Goal: Communication & Community: Participate in discussion

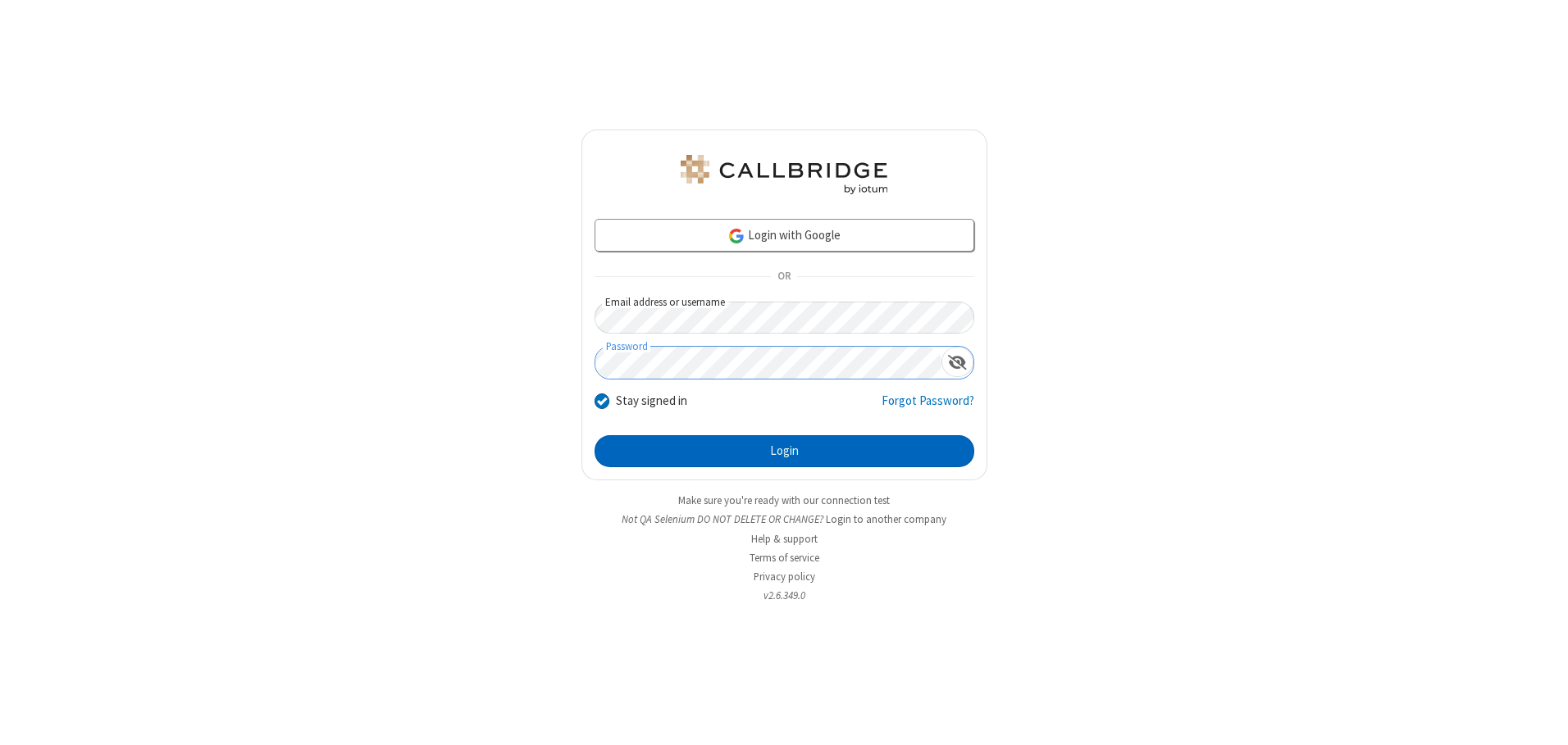
click at [784, 451] on button "Login" at bounding box center [785, 452] width 380 height 33
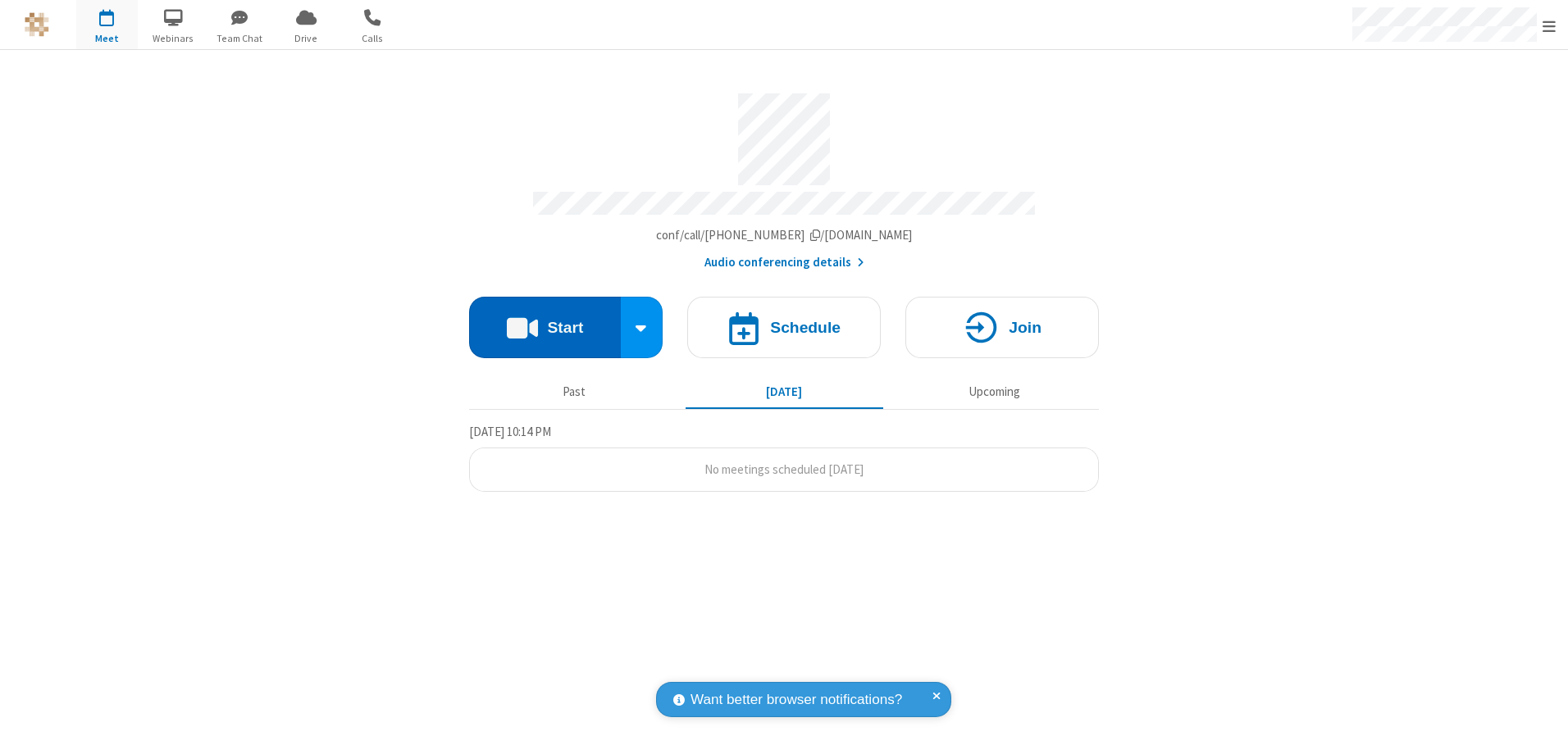
click at [545, 321] on button "Start" at bounding box center [545, 327] width 152 height 62
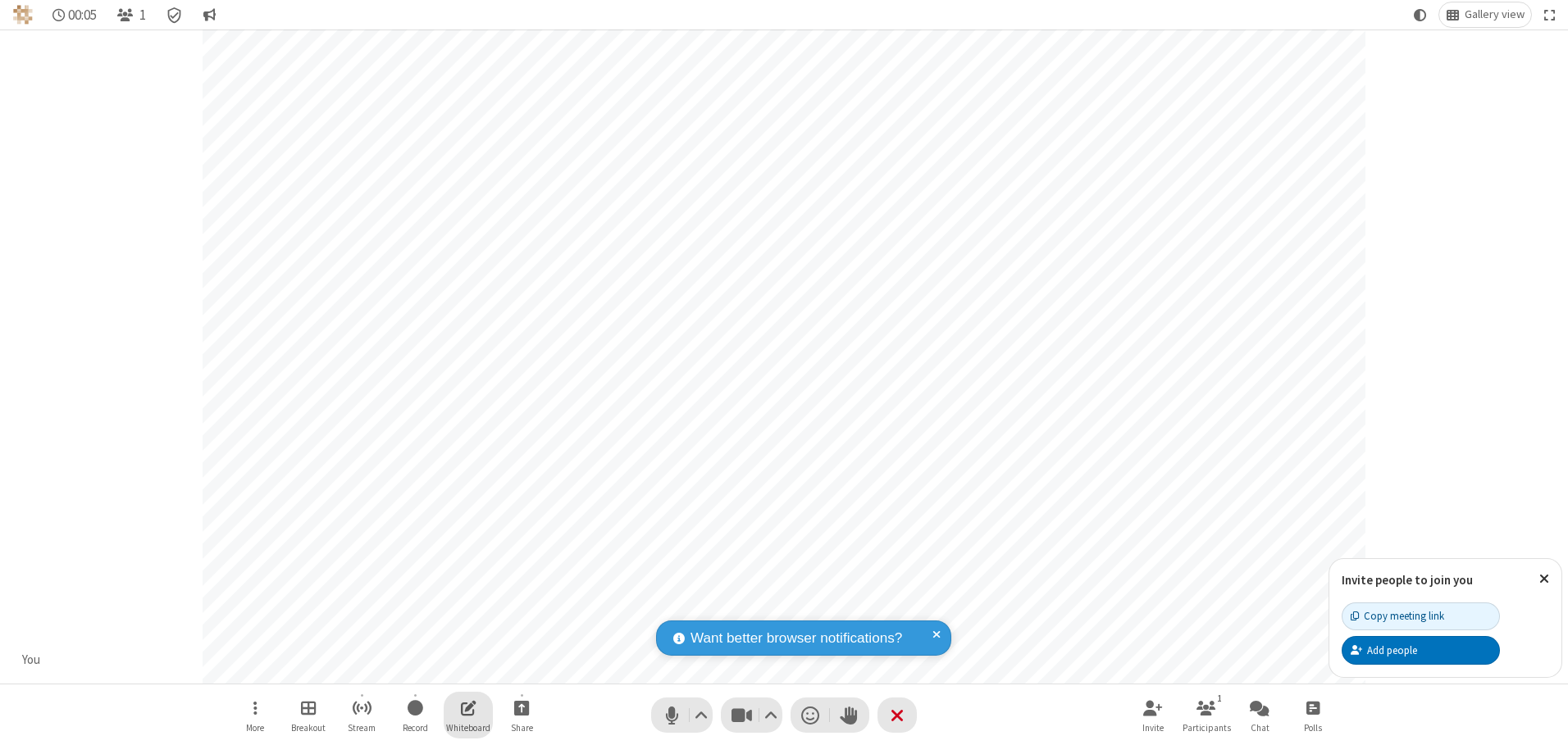
click at [468, 707] on span "Open shared whiteboard" at bounding box center [468, 707] width 16 height 21
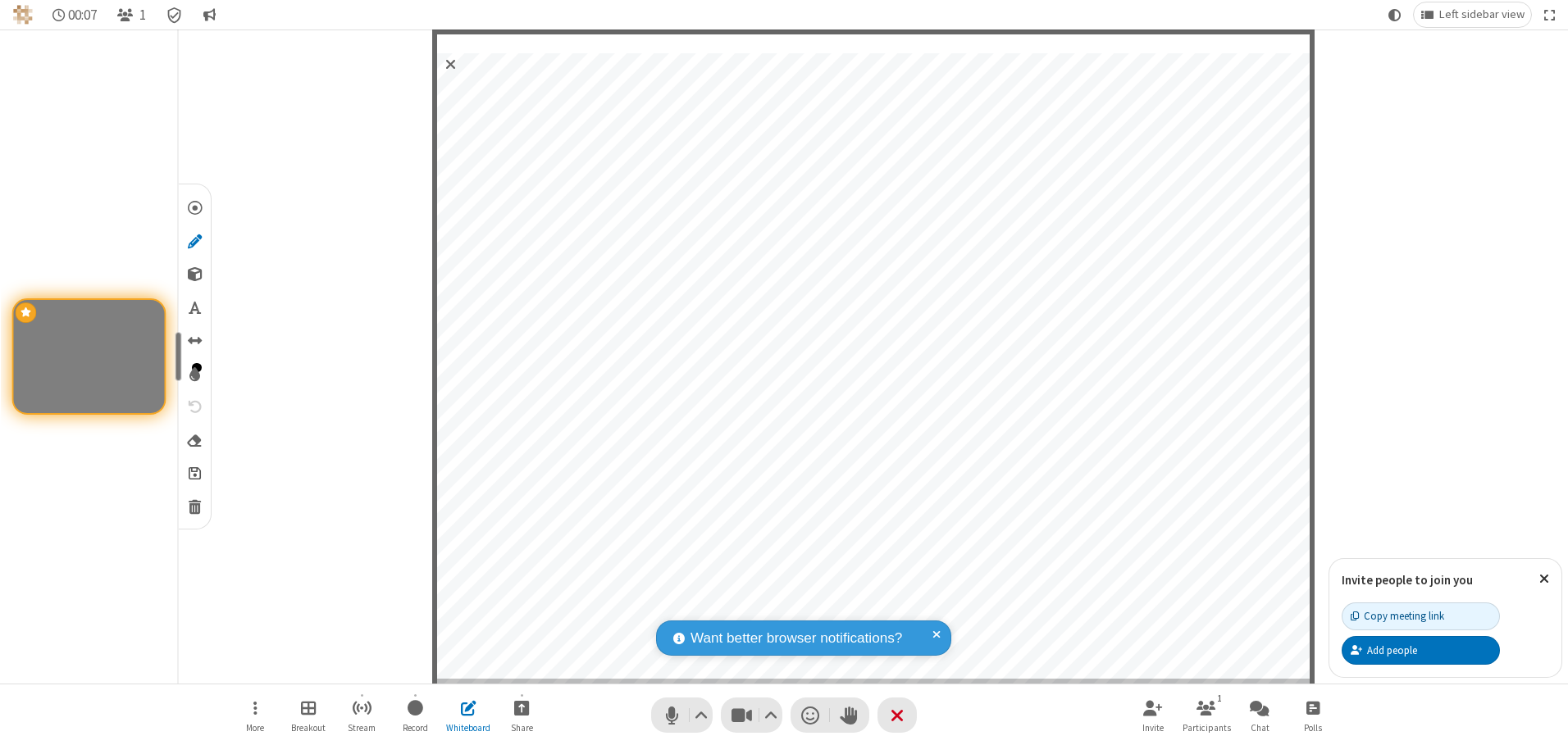
click at [194, 472] on span "Save" at bounding box center [195, 472] width 12 height 17
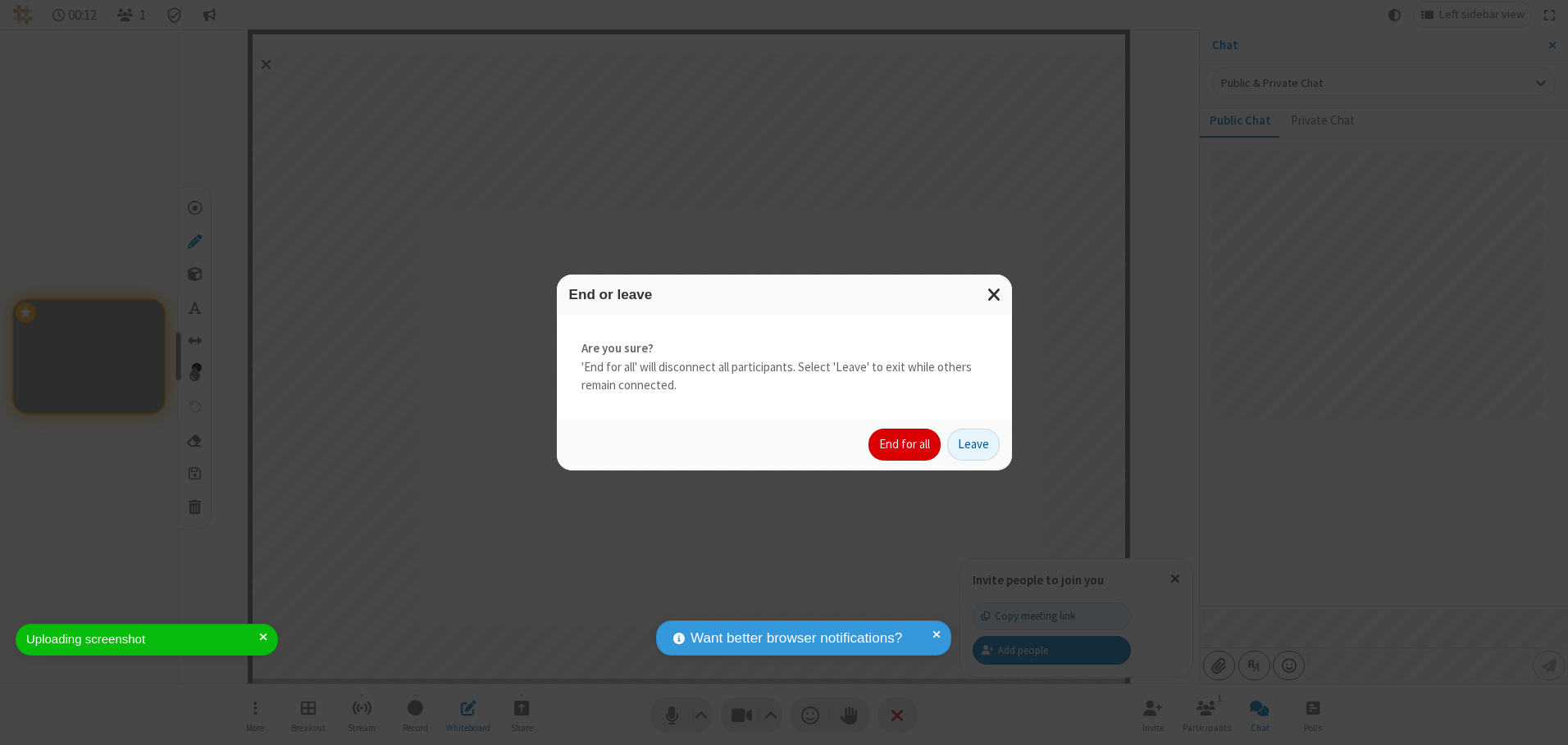
click at [906, 444] on button "End for all" at bounding box center [905, 445] width 72 height 33
